Goal: Transaction & Acquisition: Purchase product/service

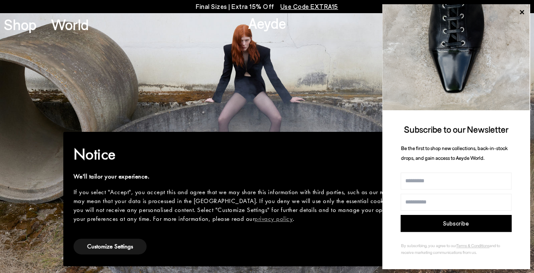
click at [524, 9] on icon at bounding box center [521, 12] width 11 height 11
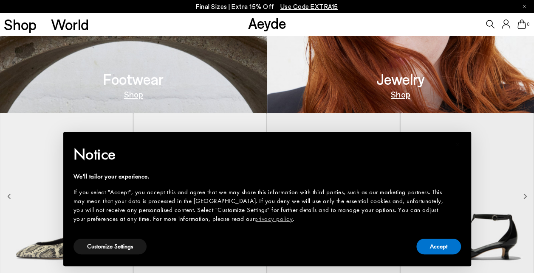
scroll to position [426, 0]
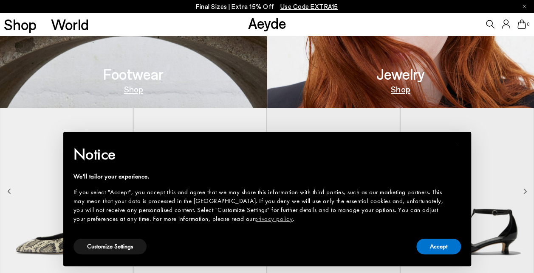
click at [130, 89] on link "Shop" at bounding box center [133, 89] width 19 height 8
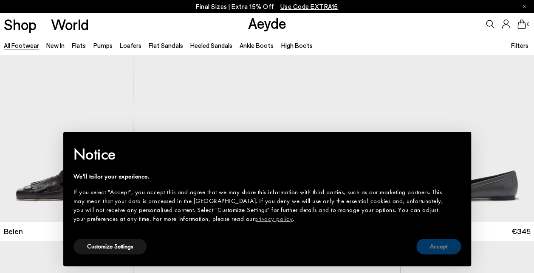
click at [441, 250] on button "Accept" at bounding box center [438, 247] width 45 height 16
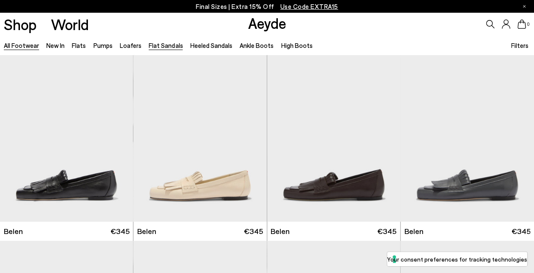
click at [164, 45] on link "Flat Sandals" at bounding box center [166, 46] width 34 height 8
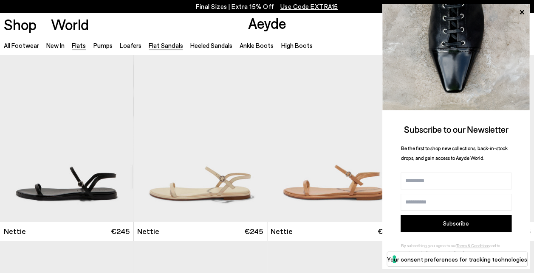
click at [75, 45] on link "Flats" at bounding box center [79, 46] width 14 height 8
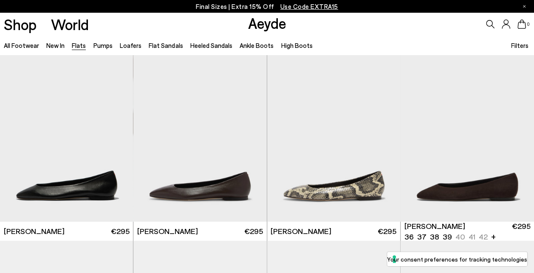
click at [523, 44] on span "Filters" at bounding box center [519, 46] width 17 height 8
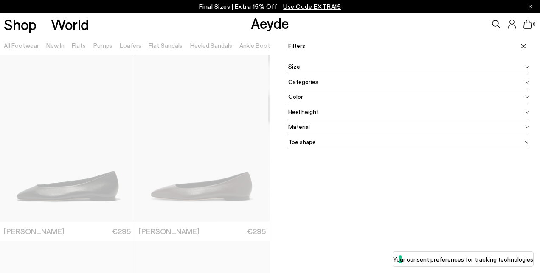
click at [293, 69] on span "Size" at bounding box center [294, 66] width 12 height 9
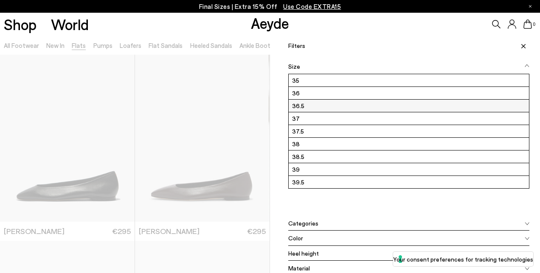
click at [297, 106] on label "36.5" at bounding box center [409, 106] width 240 height 12
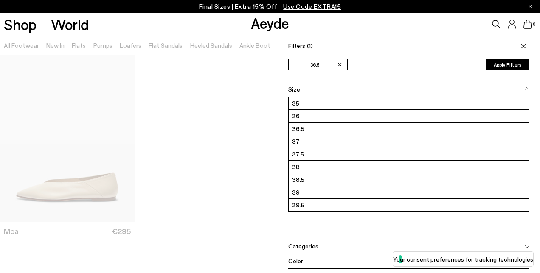
click at [204, 28] on div "Shop World Aeyde 0" at bounding box center [270, 24] width 540 height 23
click at [521, 46] on icon at bounding box center [523, 46] width 4 height 4
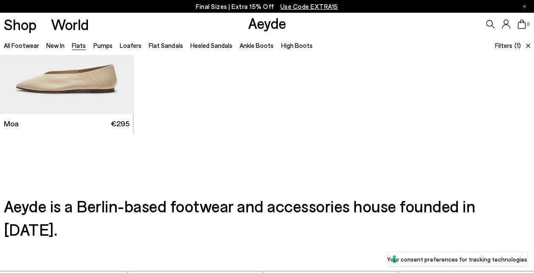
scroll to position [100, 0]
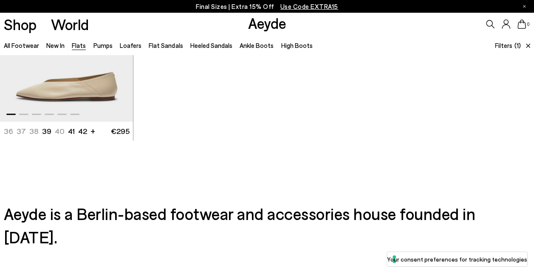
click at [78, 86] on img "1 / 6" at bounding box center [66, 38] width 133 height 167
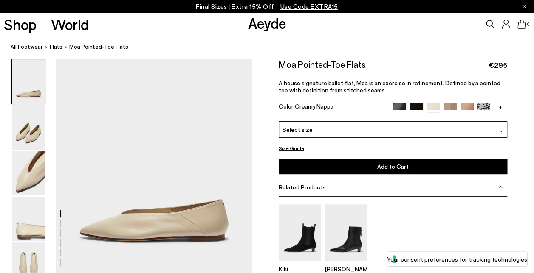
click at [450, 106] on img at bounding box center [449, 109] width 13 height 13
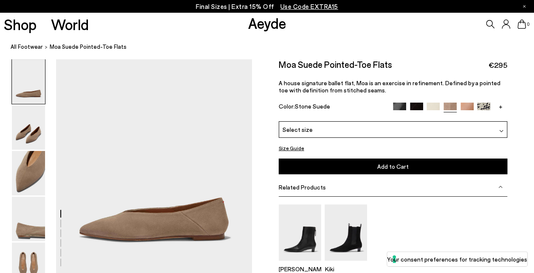
click at [463, 105] on img at bounding box center [466, 109] width 13 height 13
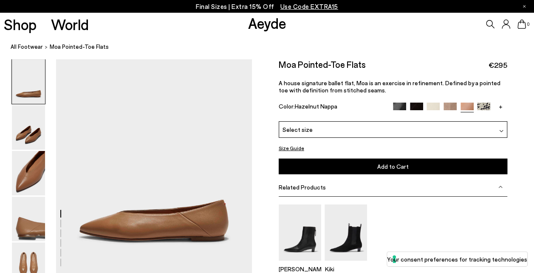
click at [500, 106] on link "+" at bounding box center [500, 107] width 13 height 8
click at [382, 129] on div "Select size" at bounding box center [392, 129] width 228 height 17
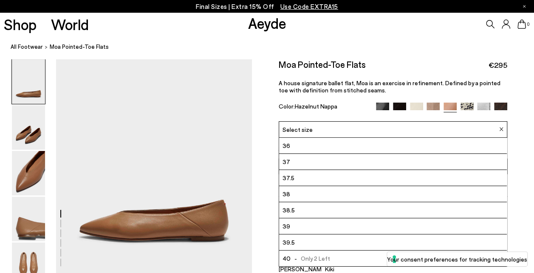
click at [380, 103] on img at bounding box center [382, 109] width 13 height 13
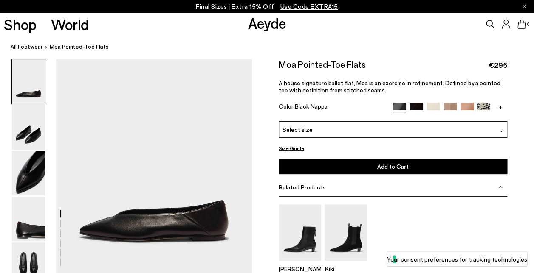
click at [433, 104] on img at bounding box center [432, 109] width 13 height 13
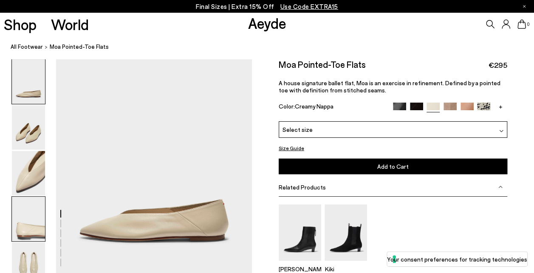
click at [38, 229] on img at bounding box center [28, 219] width 33 height 45
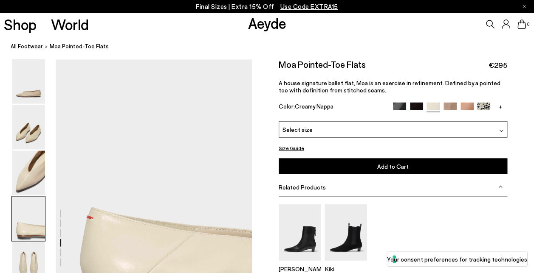
scroll to position [740, 0]
click at [34, 253] on img at bounding box center [28, 265] width 33 height 45
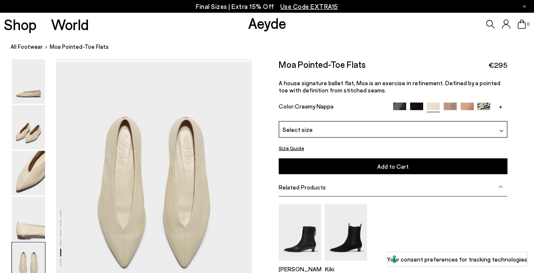
scroll to position [1003, 0]
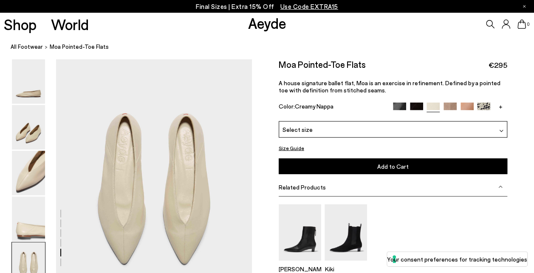
click at [292, 136] on div "Select size" at bounding box center [392, 129] width 228 height 17
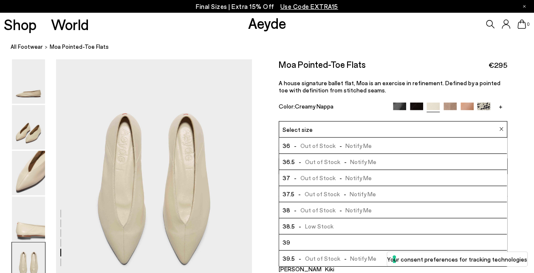
click at [346, 103] on div "Color: Creamy Nappa" at bounding box center [331, 108] width 107 height 10
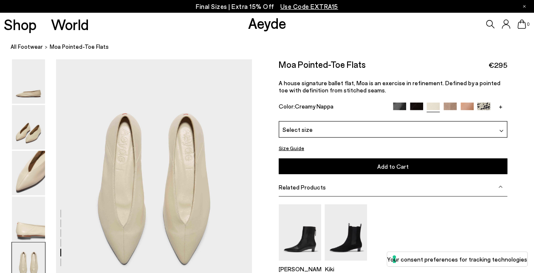
click at [450, 104] on img at bounding box center [449, 109] width 13 height 13
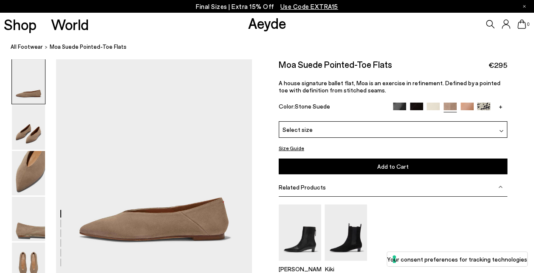
click at [468, 106] on img at bounding box center [466, 109] width 13 height 13
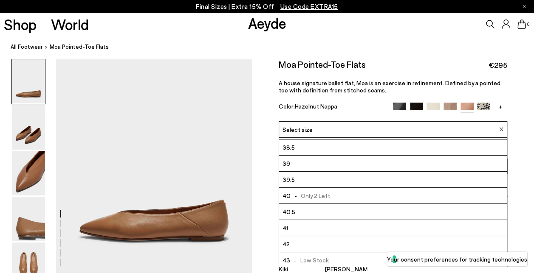
scroll to position [5, 0]
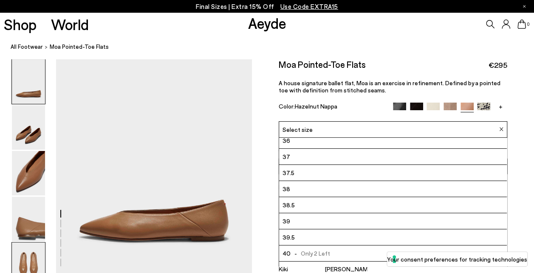
click at [39, 261] on img at bounding box center [28, 265] width 33 height 45
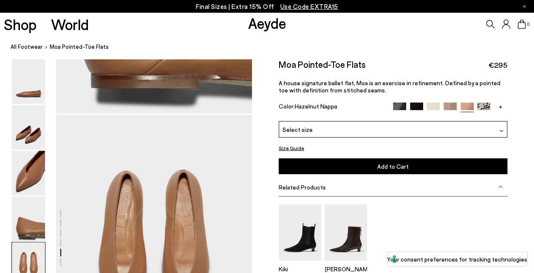
scroll to position [1003, 0]
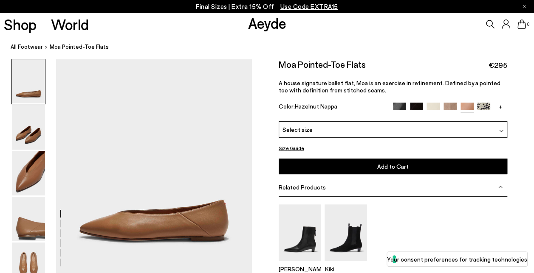
click at [309, 130] on div "Select size" at bounding box center [392, 129] width 228 height 17
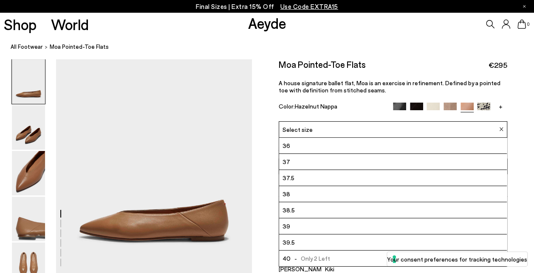
click at [296, 144] on li "36" at bounding box center [393, 146] width 228 height 16
